Goal: Task Accomplishment & Management: Use online tool/utility

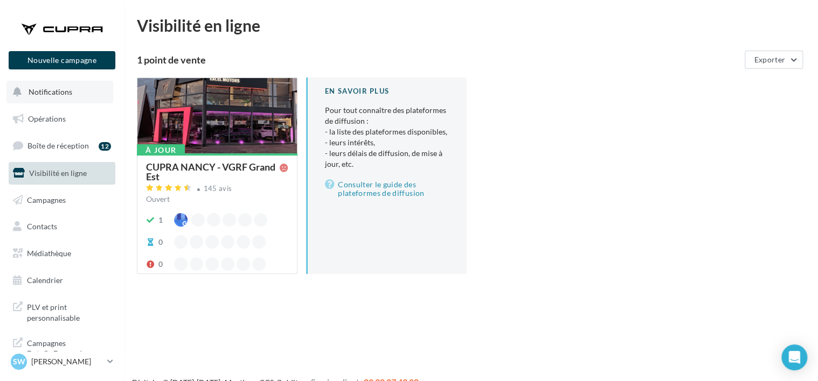
click at [50, 94] on span "Notifications" at bounding box center [51, 91] width 44 height 9
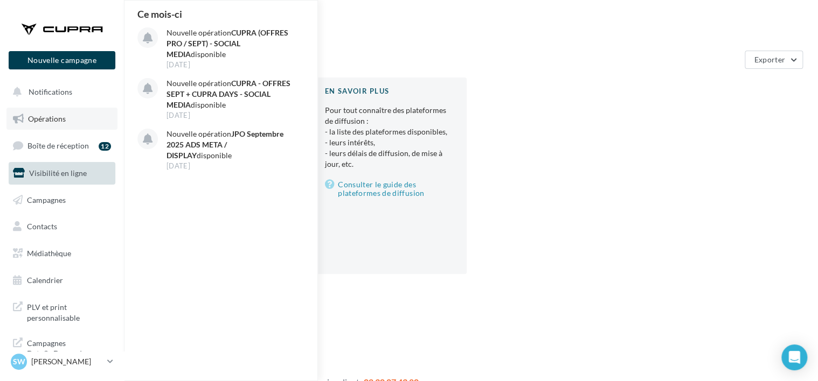
click at [52, 123] on link "Opérations" at bounding box center [61, 119] width 111 height 23
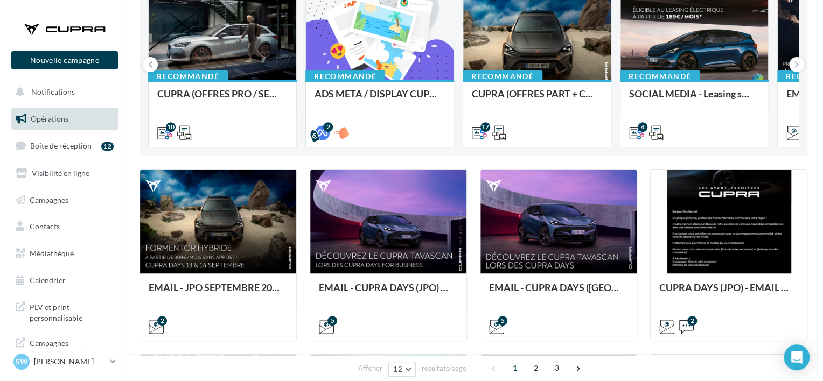
scroll to position [162, 0]
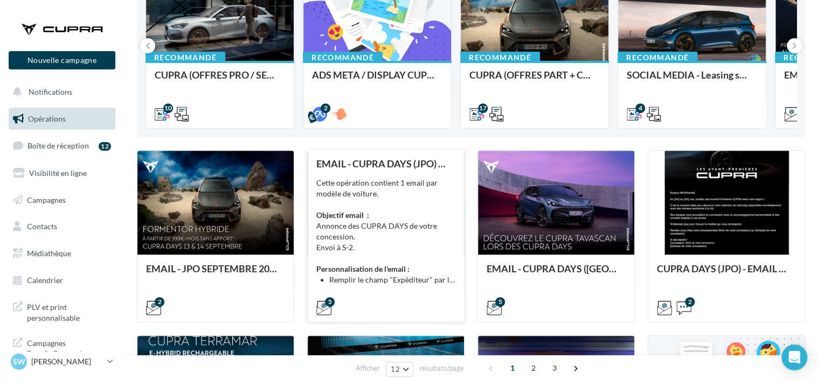
click at [416, 194] on div "Cette opération contient 1 email par modèle de voiture. Objectif email : Annonc…" at bounding box center [385, 232] width 139 height 108
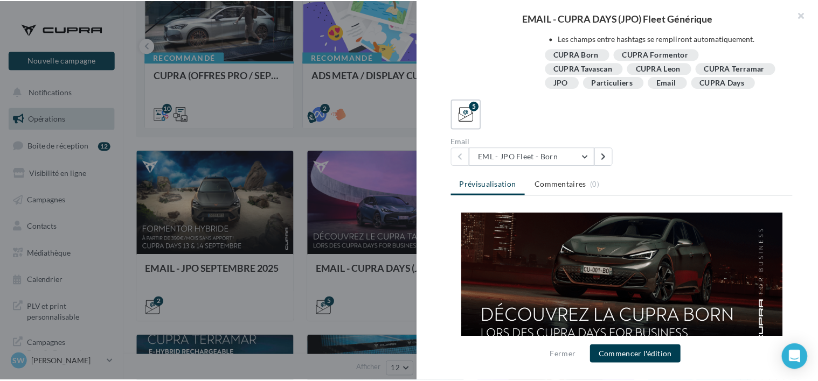
scroll to position [54, 0]
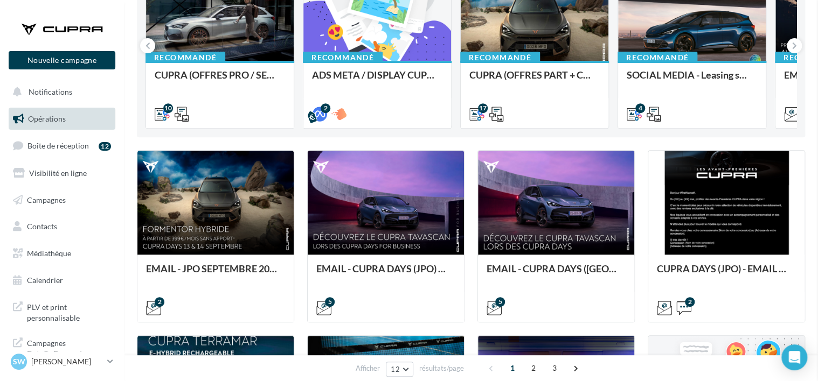
drag, startPoint x: 388, startPoint y: 287, endPoint x: 352, endPoint y: 241, distance: 57.9
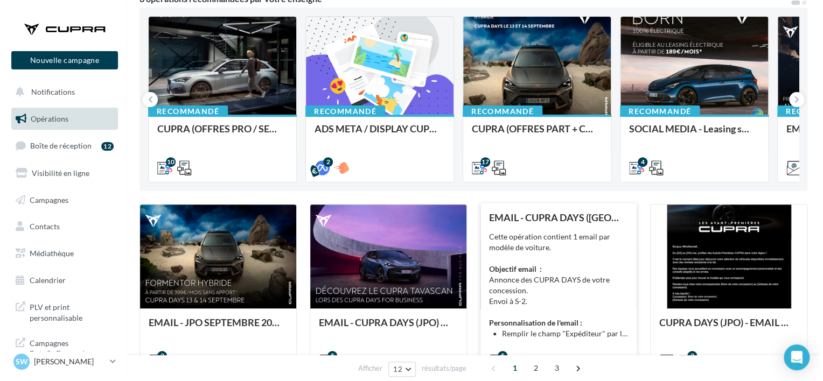
scroll to position [162, 0]
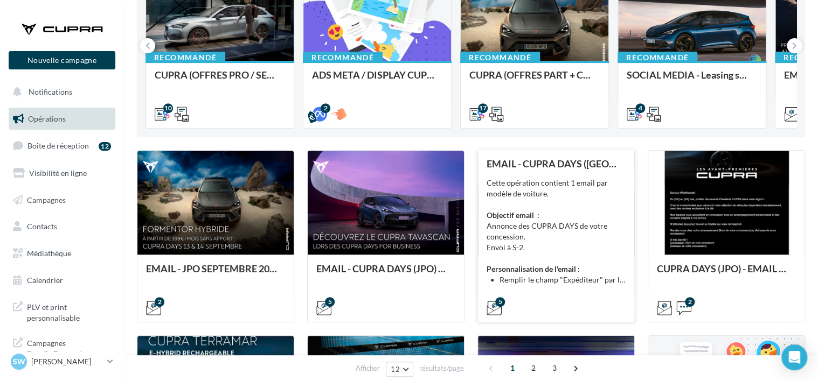
click at [536, 221] on div "Cette opération contient 1 email par modèle de voiture. Objectif email : Annonc…" at bounding box center [555, 232] width 139 height 108
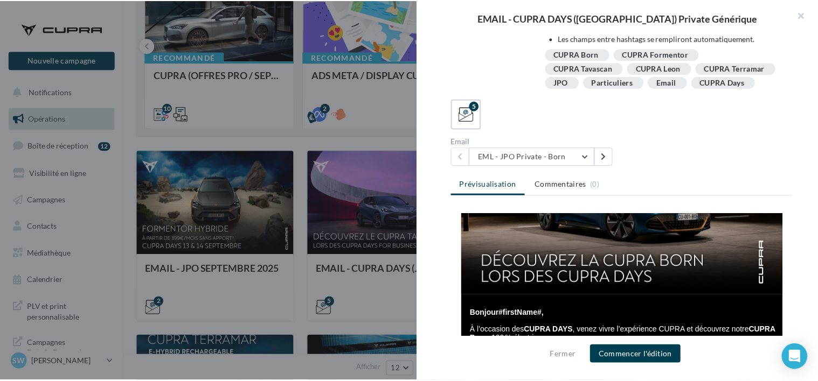
scroll to position [215, 0]
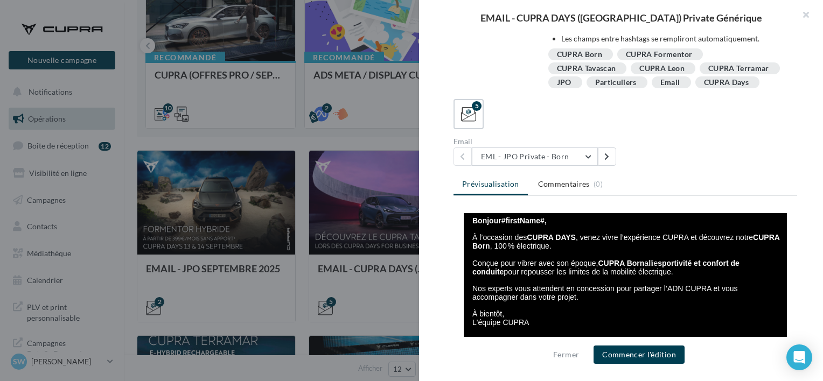
click at [282, 160] on div at bounding box center [411, 190] width 823 height 381
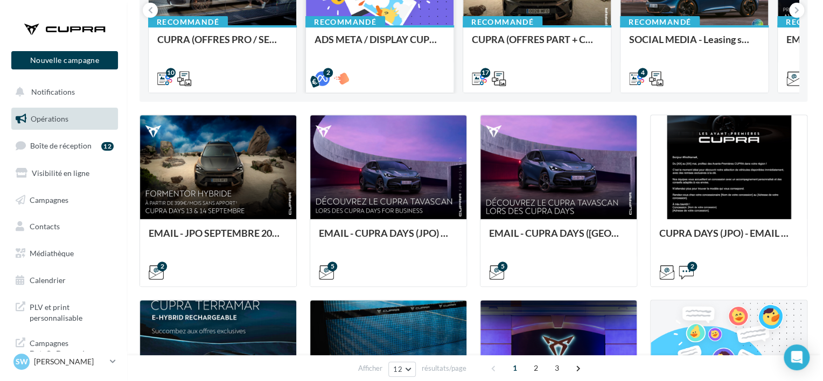
scroll to position [185, 0]
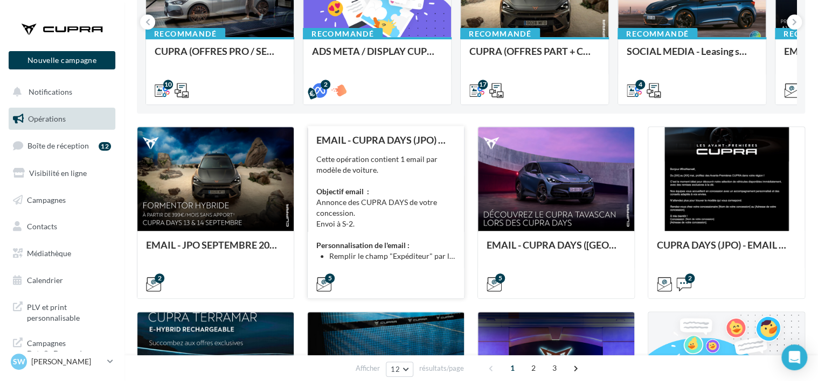
click at [384, 153] on div "EMAIL - CUPRA DAYS (JPO) Fleet Générique Cette opération contient 1 email par m…" at bounding box center [385, 212] width 139 height 154
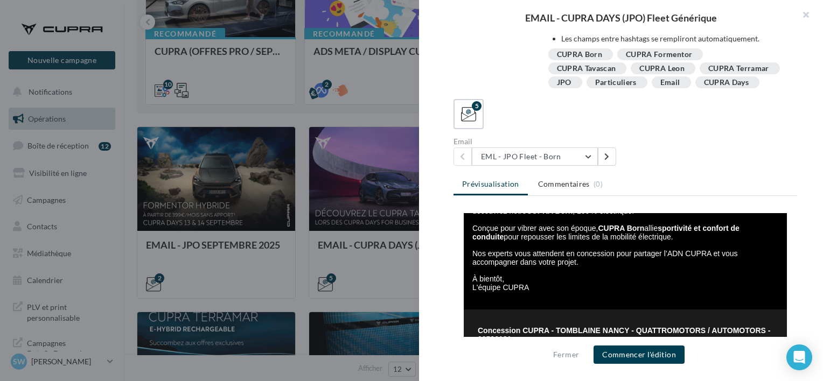
scroll to position [269, 0]
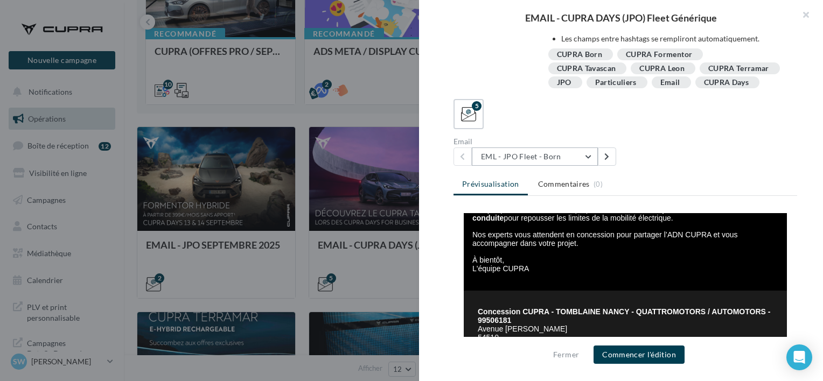
click at [583, 154] on button "EML - JPO Fleet - Born" at bounding box center [535, 157] width 126 height 18
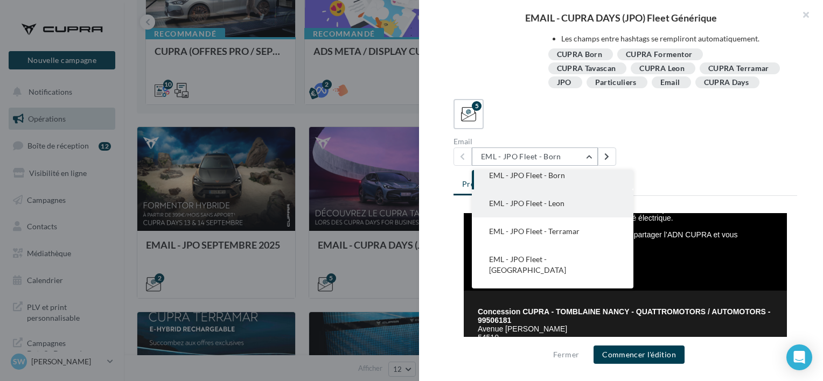
scroll to position [22, 0]
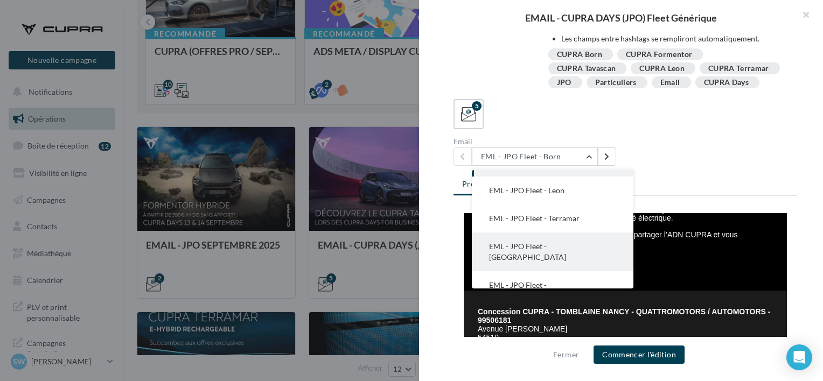
click at [566, 250] on span "EML - JPO Fleet - Formentor" at bounding box center [527, 252] width 77 height 20
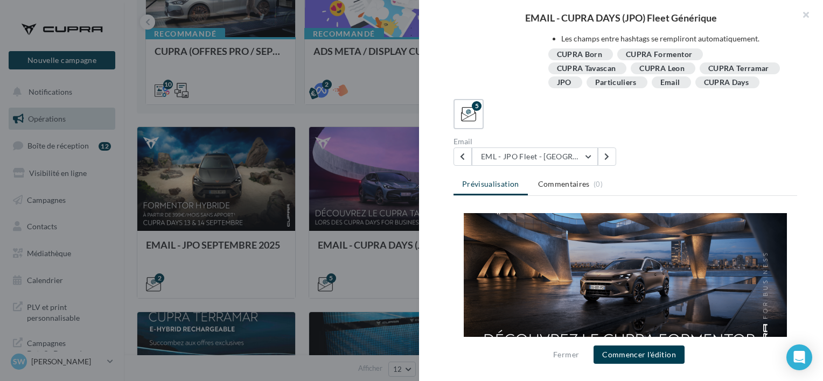
scroll to position [54, 0]
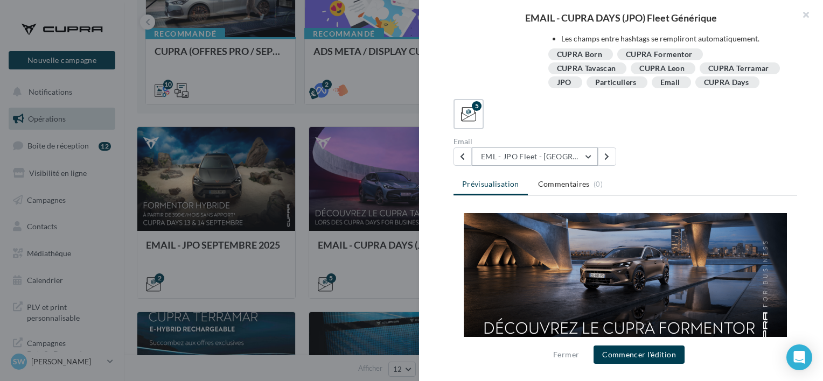
drag, startPoint x: 507, startPoint y: 152, endPoint x: 512, endPoint y: 174, distance: 22.1
click at [507, 152] on button "EML - JPO Fleet - Formentor" at bounding box center [535, 157] width 126 height 18
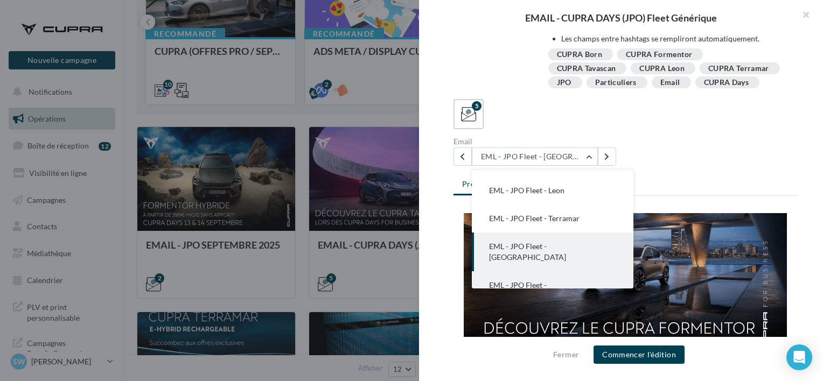
click at [541, 281] on span "EML - JPO Fleet - Tavascan" at bounding box center [527, 291] width 77 height 20
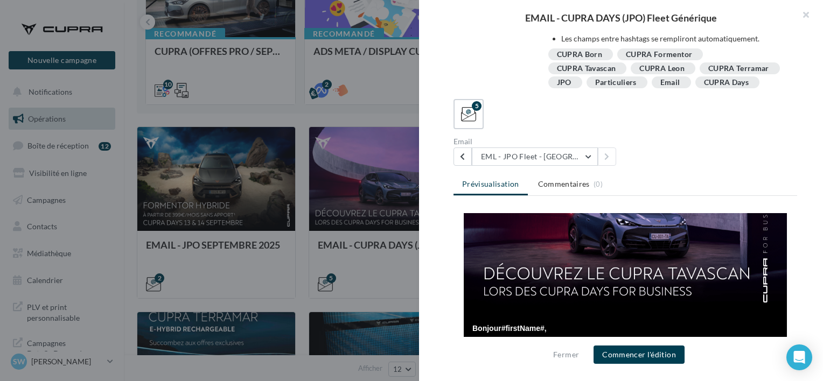
scroll to position [162, 0]
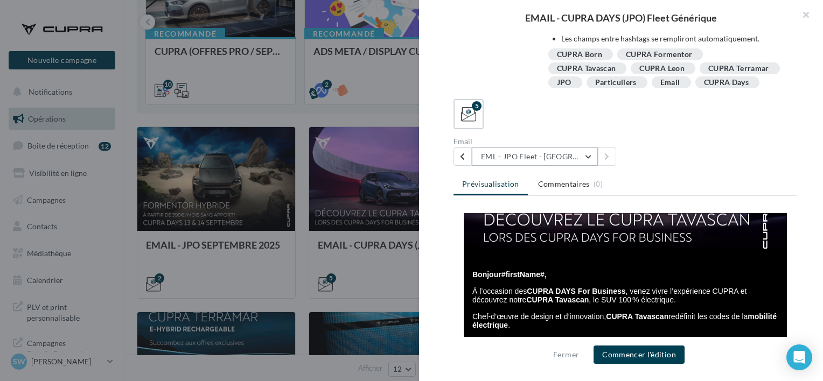
click at [538, 160] on button "EML - JPO Fleet - Tavascan" at bounding box center [535, 157] width 126 height 18
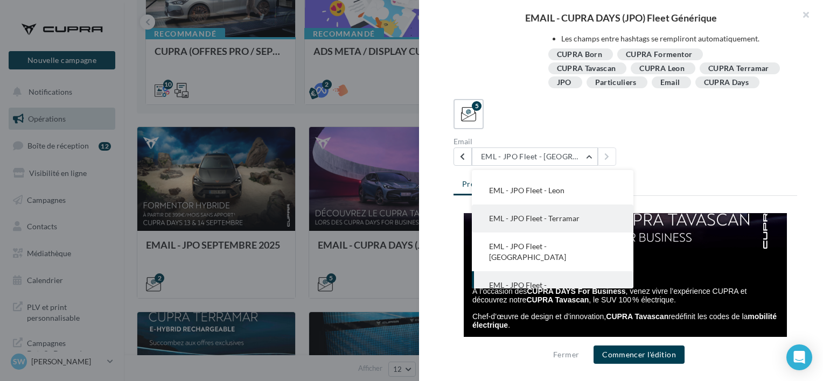
click at [560, 217] on span "EML - JPO Fleet - Terramar" at bounding box center [534, 218] width 90 height 9
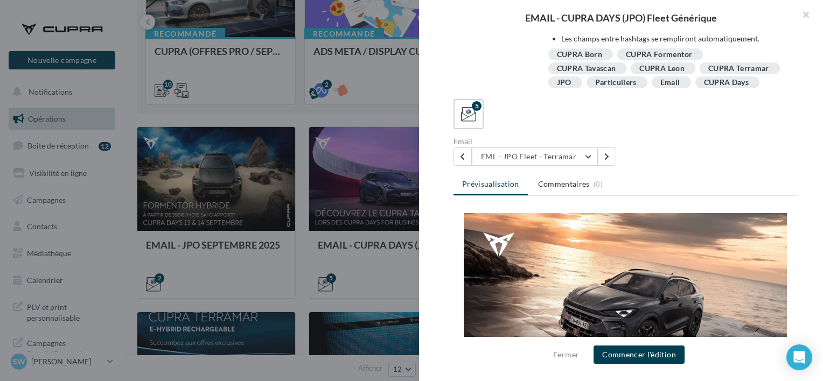
scroll to position [0, 0]
click at [538, 154] on button "EML - JPO Fleet - Terramar" at bounding box center [535, 157] width 126 height 18
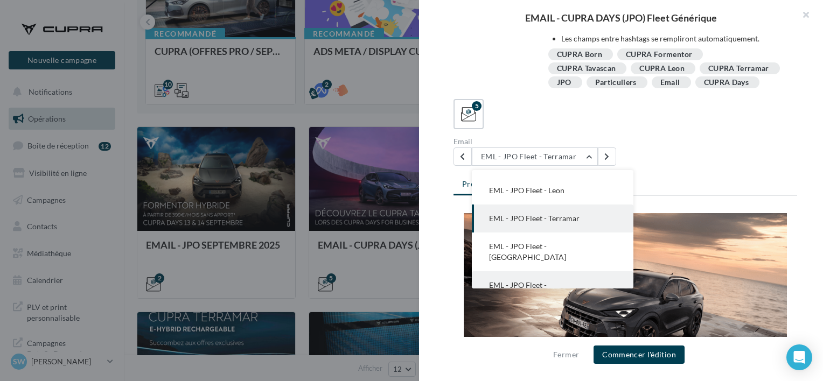
click at [556, 281] on span "EML - JPO Fleet - Tavascan" at bounding box center [527, 291] width 77 height 20
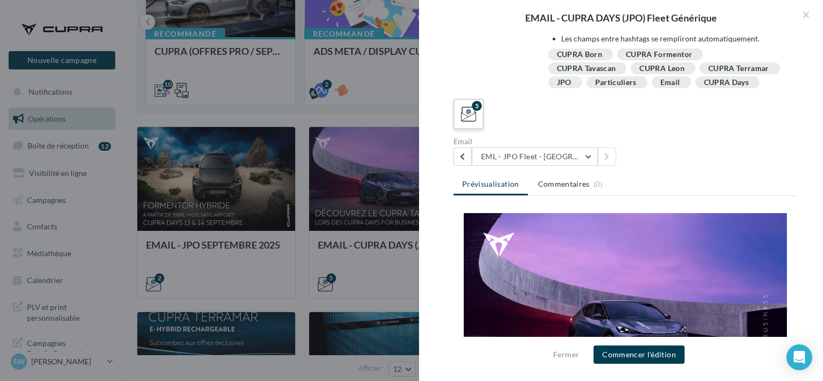
click at [462, 110] on icon at bounding box center [469, 115] width 16 height 16
